Goal: Task Accomplishment & Management: Manage account settings

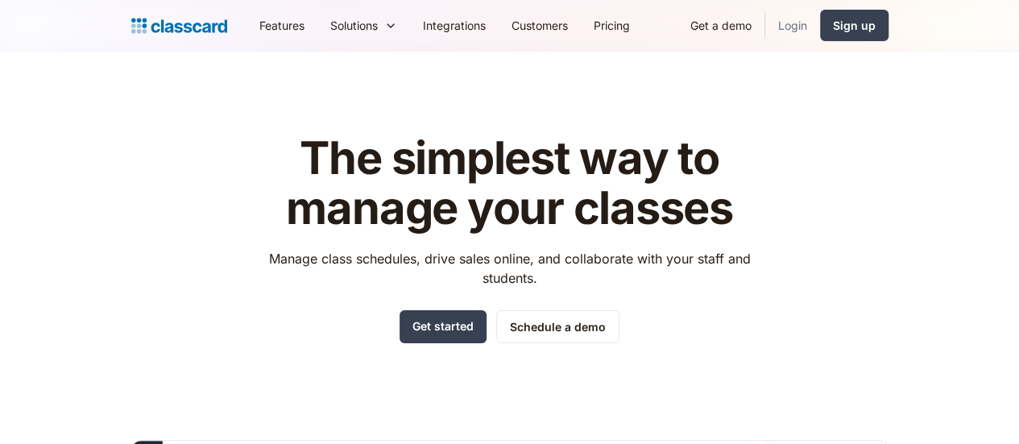
click at [820, 28] on link "Login" at bounding box center [792, 25] width 55 height 36
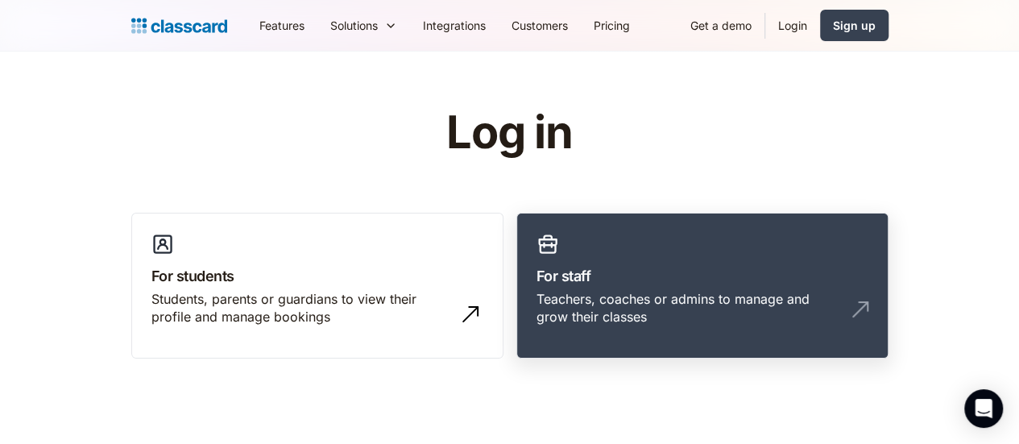
click at [604, 276] on h3 "For staff" at bounding box center [702, 276] width 332 height 22
